Goal: Check status: Check status

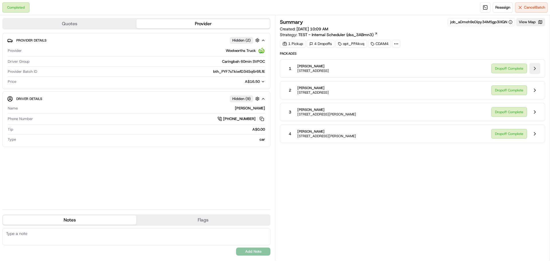
click at [536, 66] on button at bounding box center [535, 68] width 11 height 11
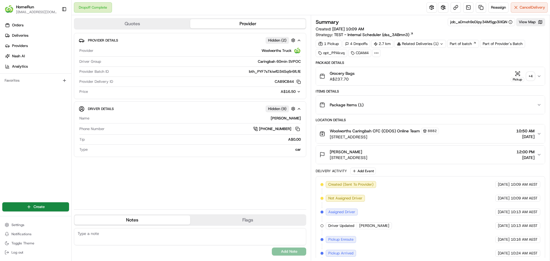
click at [529, 74] on div "+ 4" at bounding box center [531, 76] width 8 height 8
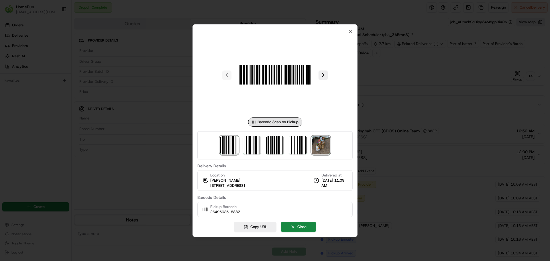
click at [313, 136] on img at bounding box center [321, 145] width 18 height 18
